Goal: Task Accomplishment & Management: Use online tool/utility

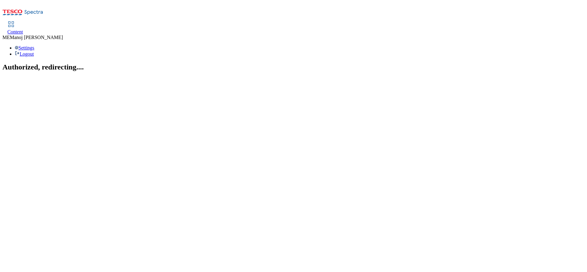
click at [23, 29] on div "Content" at bounding box center [15, 32] width 16 height 6
select select "ighs-sk"
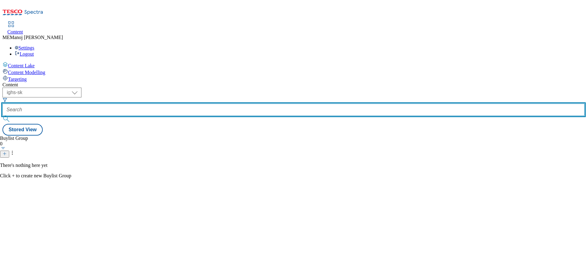
click at [146, 104] on input "text" at bounding box center [293, 110] width 582 height 12
paste input "Cosy nights in"
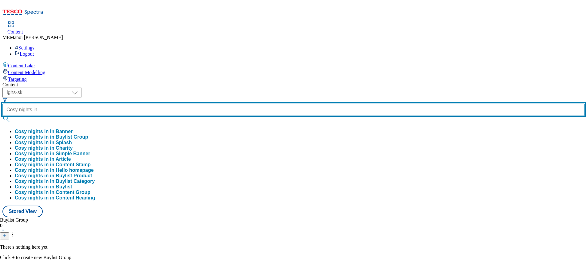
type input "Cosy nights in"
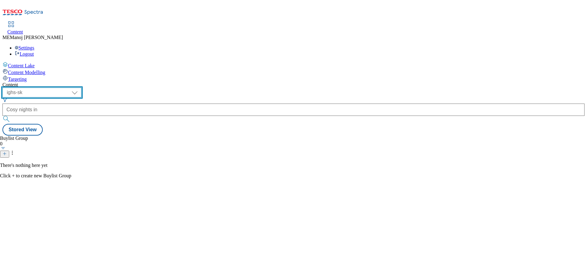
click at [81, 88] on select "ghs-roi ghs-uk ighs-cz ighs-hu ighs-sk" at bounding box center [41, 93] width 79 height 10
select select "ghs-roi"
click at [80, 88] on select "ghs-roi ghs-uk ighs-cz ighs-hu ighs-sk" at bounding box center [41, 93] width 79 height 10
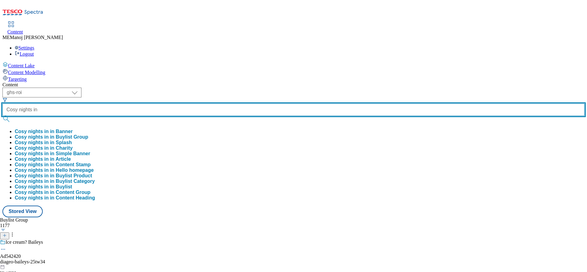
click at [162, 104] on div "Cosy nights in Cosy nights in in Banner Cosy nights in in Buylist Group Cosy ni…" at bounding box center [293, 152] width 582 height 97
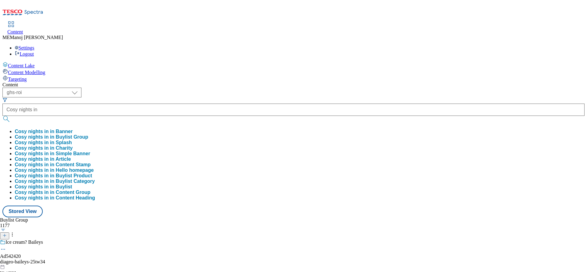
click at [88, 134] on button "Cosy nights in in Buylist Group" at bounding box center [51, 137] width 73 height 6
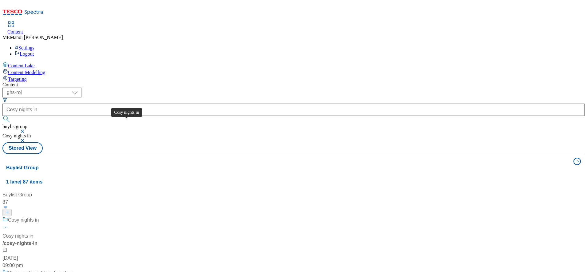
click at [39, 216] on div "Cosy nights in" at bounding box center [23, 219] width 31 height 7
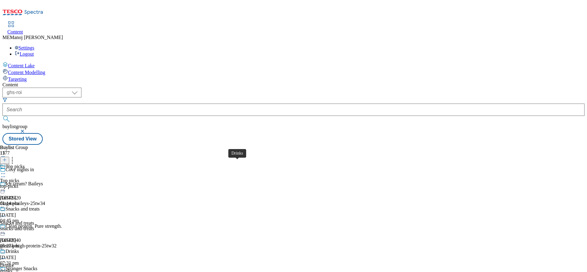
scroll to position [78, 0]
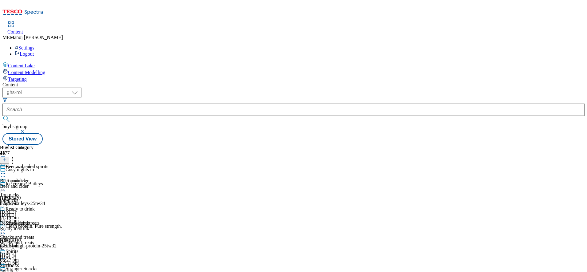
click at [34, 164] on div "Beer and cider" at bounding box center [20, 167] width 29 height 6
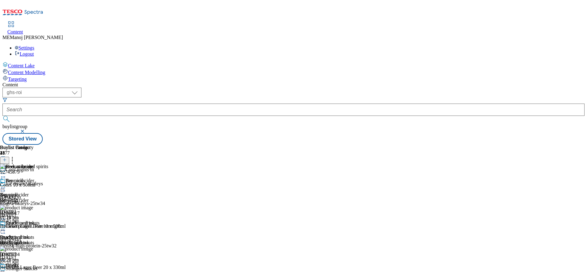
click at [7, 158] on icon at bounding box center [4, 160] width 4 height 4
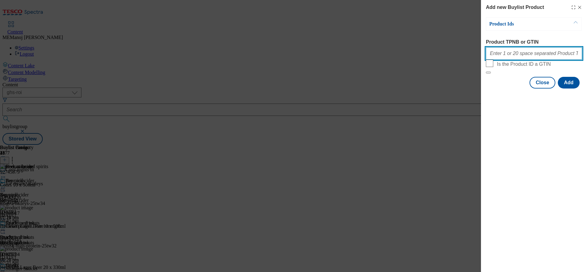
click at [550, 55] on input "Product TPNB or GTIN" at bounding box center [534, 53] width 96 height 12
paste input "57573668 88911677 93771736"
type input "57573668 88911677 93771736"
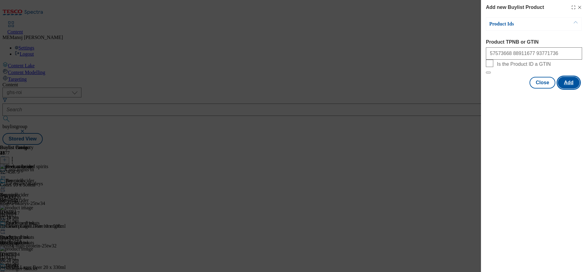
click at [563, 89] on button "Add" at bounding box center [569, 83] width 22 height 12
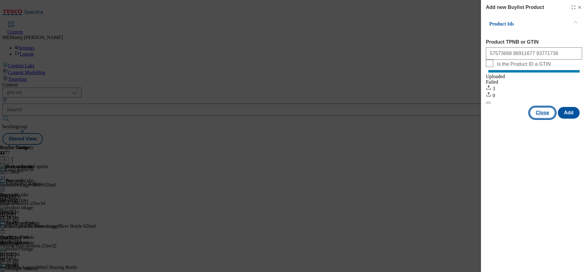
click at [547, 116] on button "Close" at bounding box center [543, 113] width 26 height 12
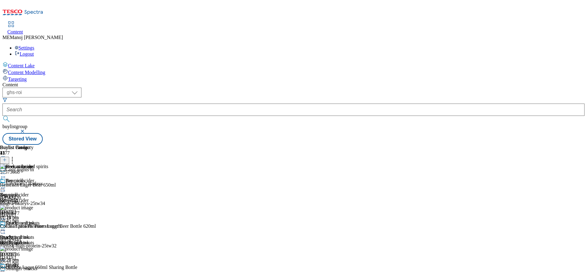
click at [6, 185] on icon at bounding box center [3, 188] width 6 height 6
click at [19, 254] on icon at bounding box center [17, 256] width 4 height 4
click at [6, 185] on icon at bounding box center [3, 188] width 6 height 6
click at [40, 234] on span "Un-preview" at bounding box center [29, 236] width 21 height 5
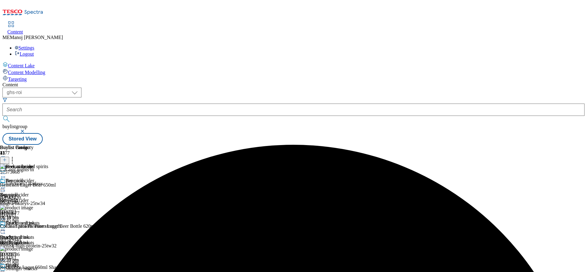
click at [6, 185] on icon at bounding box center [3, 188] width 6 height 6
click at [34, 227] on span "Preview" at bounding box center [26, 229] width 14 height 5
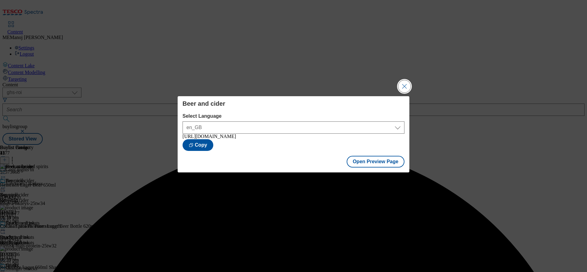
click at [403, 85] on button "Close Modal" at bounding box center [404, 86] width 12 height 12
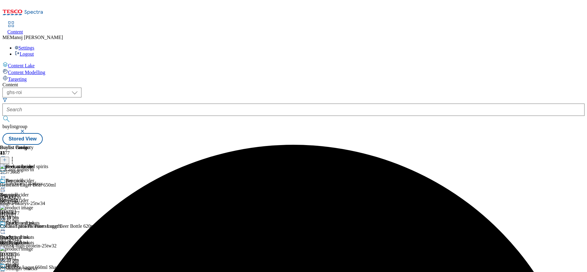
click at [6, 185] on icon at bounding box center [3, 188] width 6 height 6
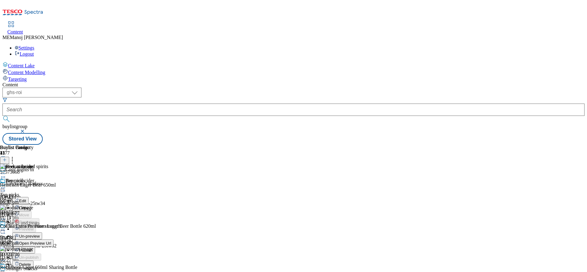
click at [35, 246] on button "Publish" at bounding box center [23, 249] width 23 height 7
